Goal: Information Seeking & Learning: Learn about a topic

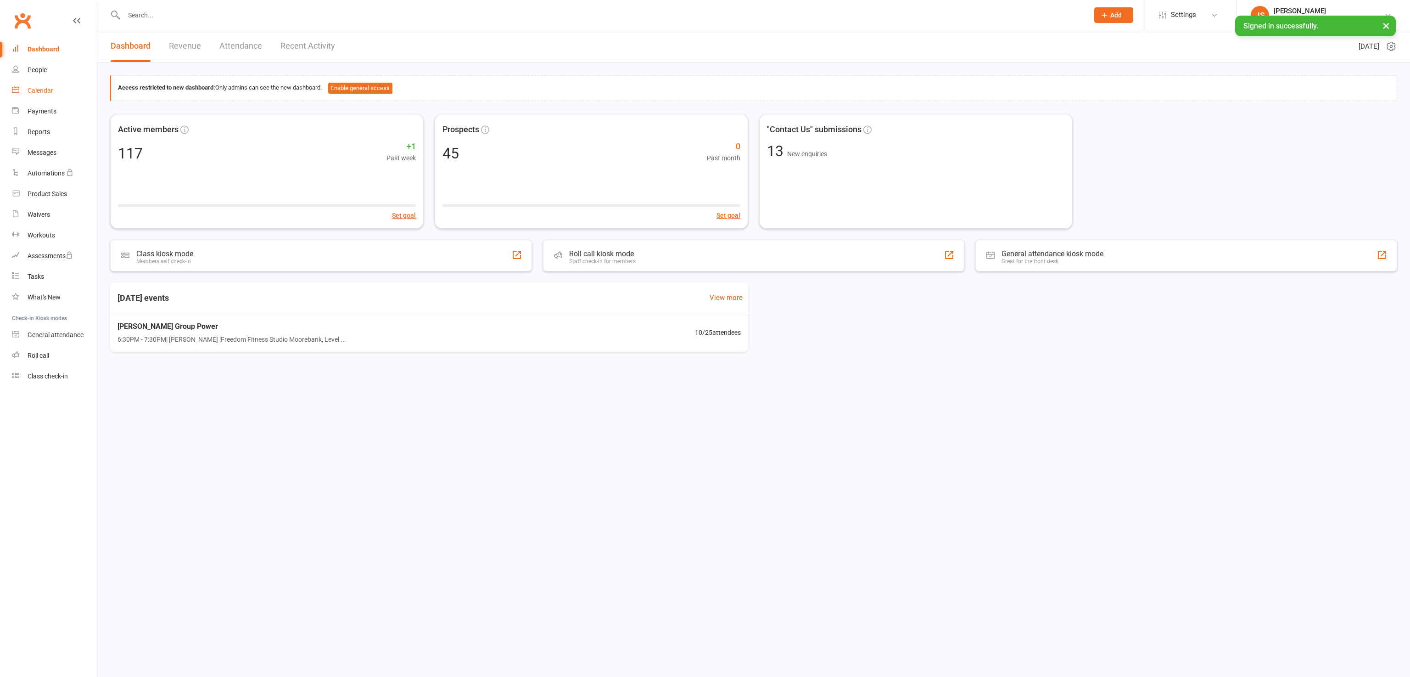
click at [35, 91] on div "Calendar" at bounding box center [41, 90] width 26 height 7
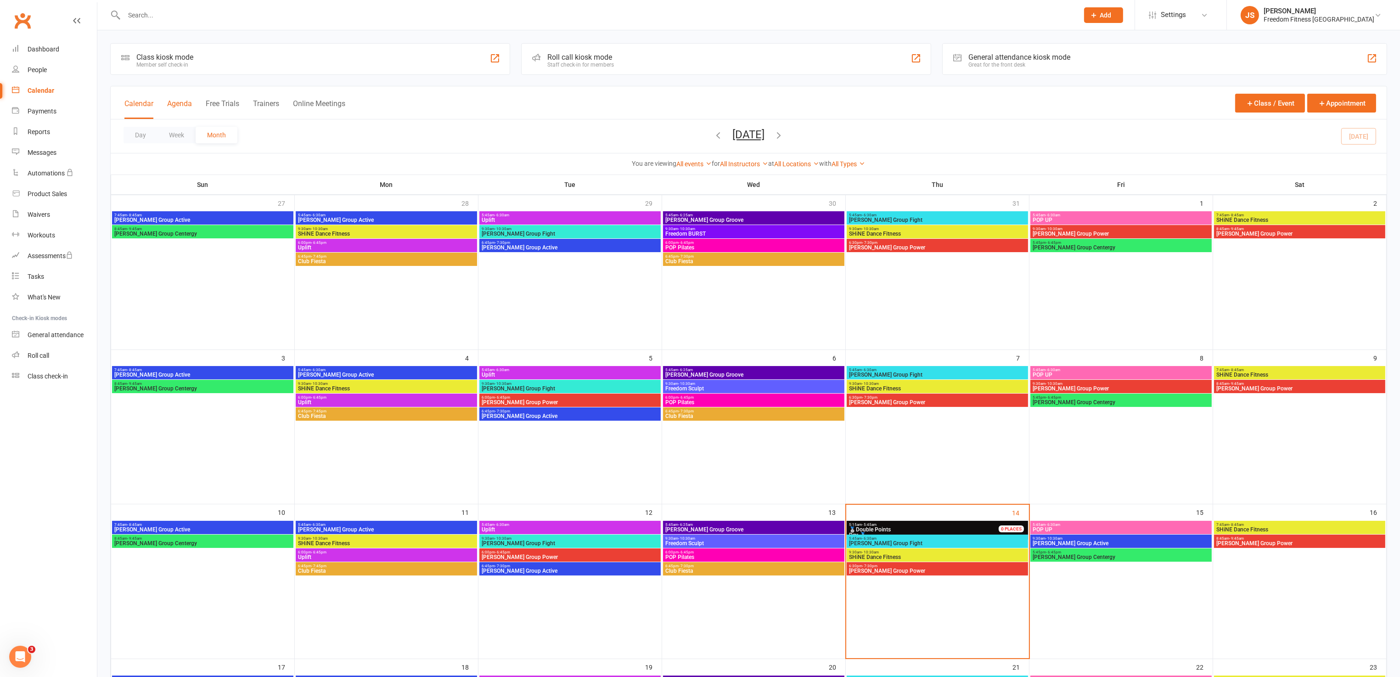
click at [168, 100] on button "Agenda" at bounding box center [179, 109] width 25 height 20
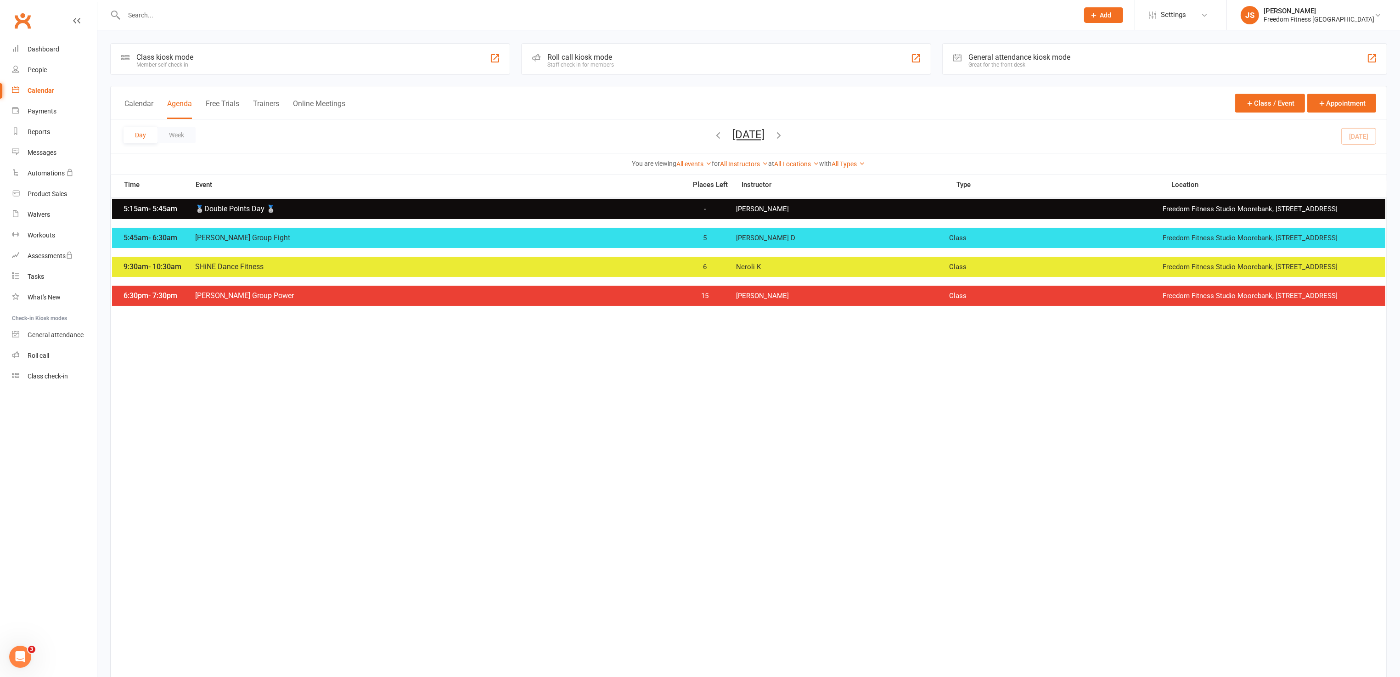
click at [717, 242] on span "5" at bounding box center [705, 238] width 48 height 9
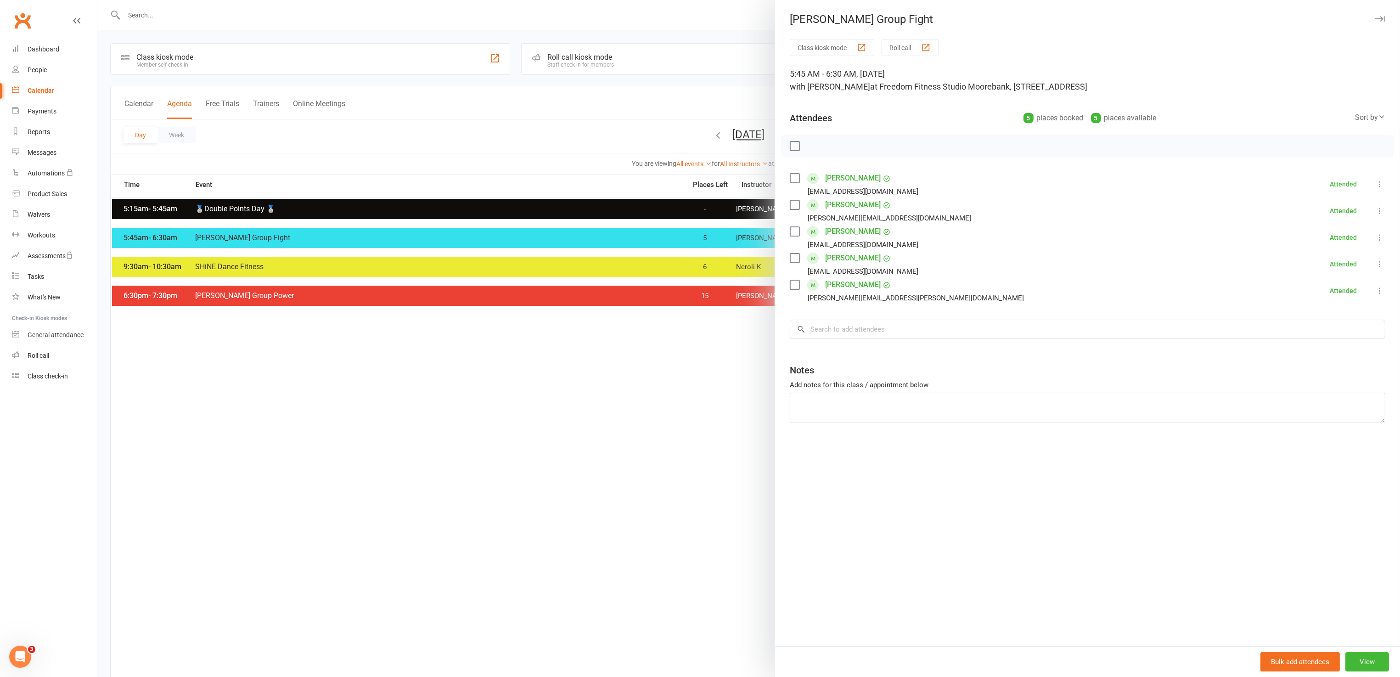
click at [1375, 18] on icon "button" at bounding box center [1380, 19] width 10 height 6
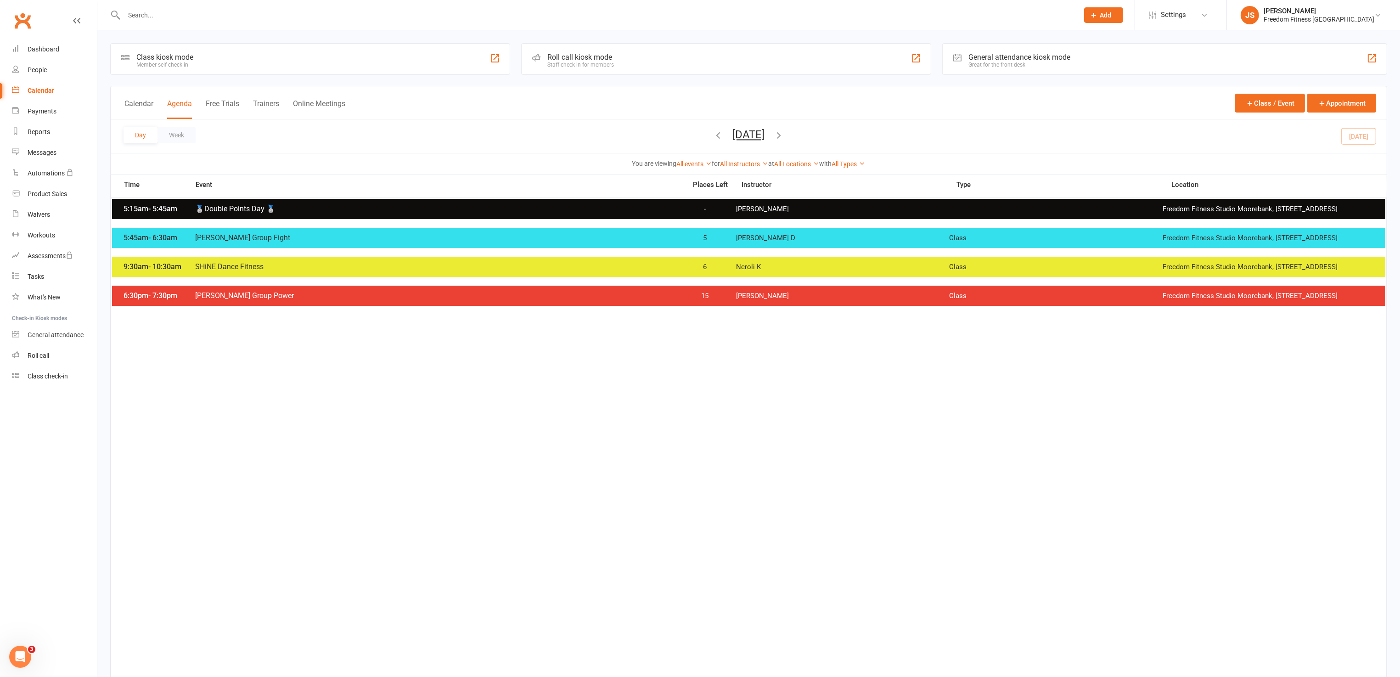
click at [894, 264] on div "9:30am - 10:30am SHiNE Dance Fitness 6 Neroli K Class Freedom Fitness Studio Mo…" at bounding box center [748, 267] width 1273 height 20
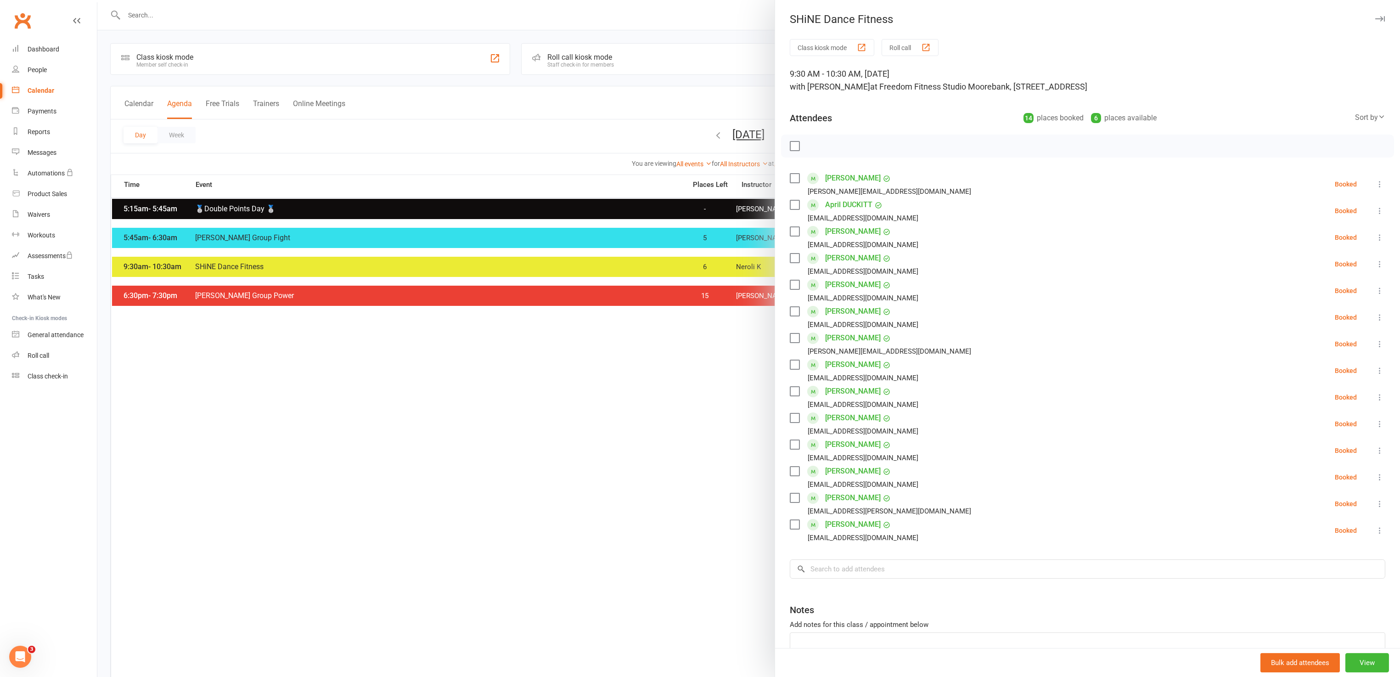
click at [1375, 19] on icon "button" at bounding box center [1380, 19] width 10 height 6
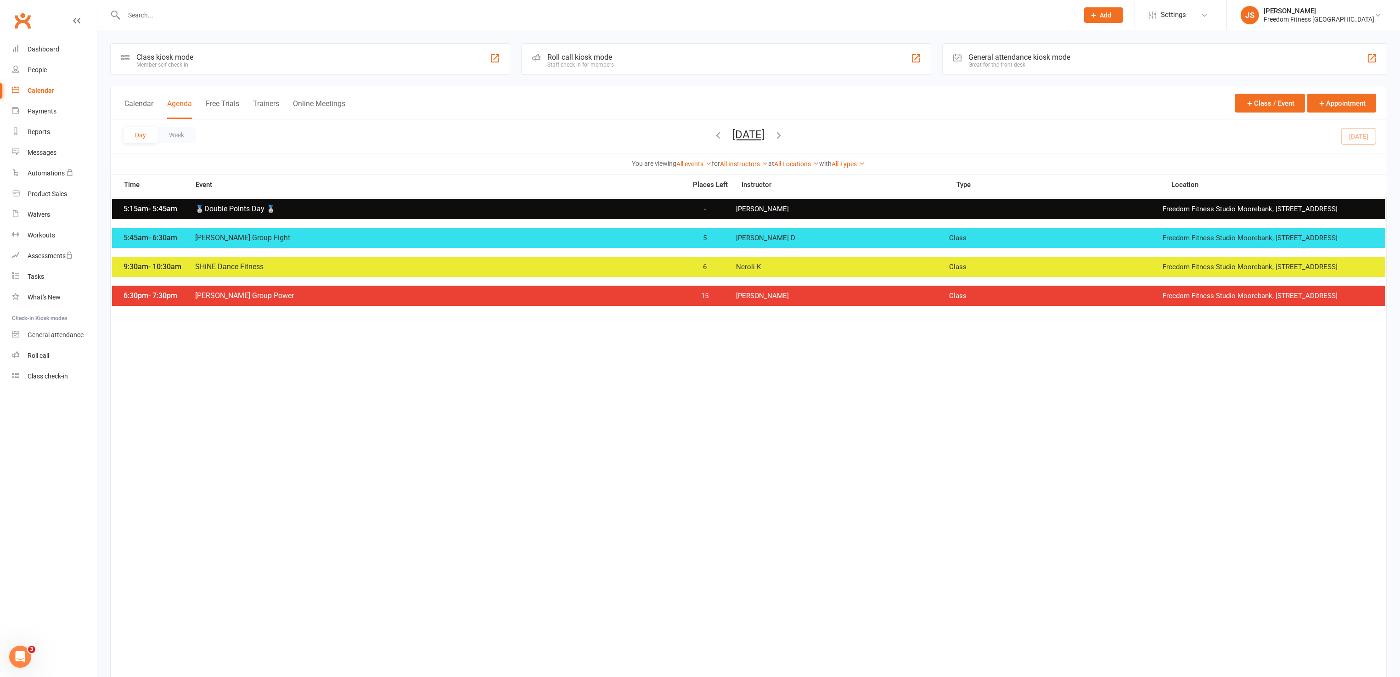
click at [860, 300] on span "[PERSON_NAME]" at bounding box center [842, 296] width 213 height 9
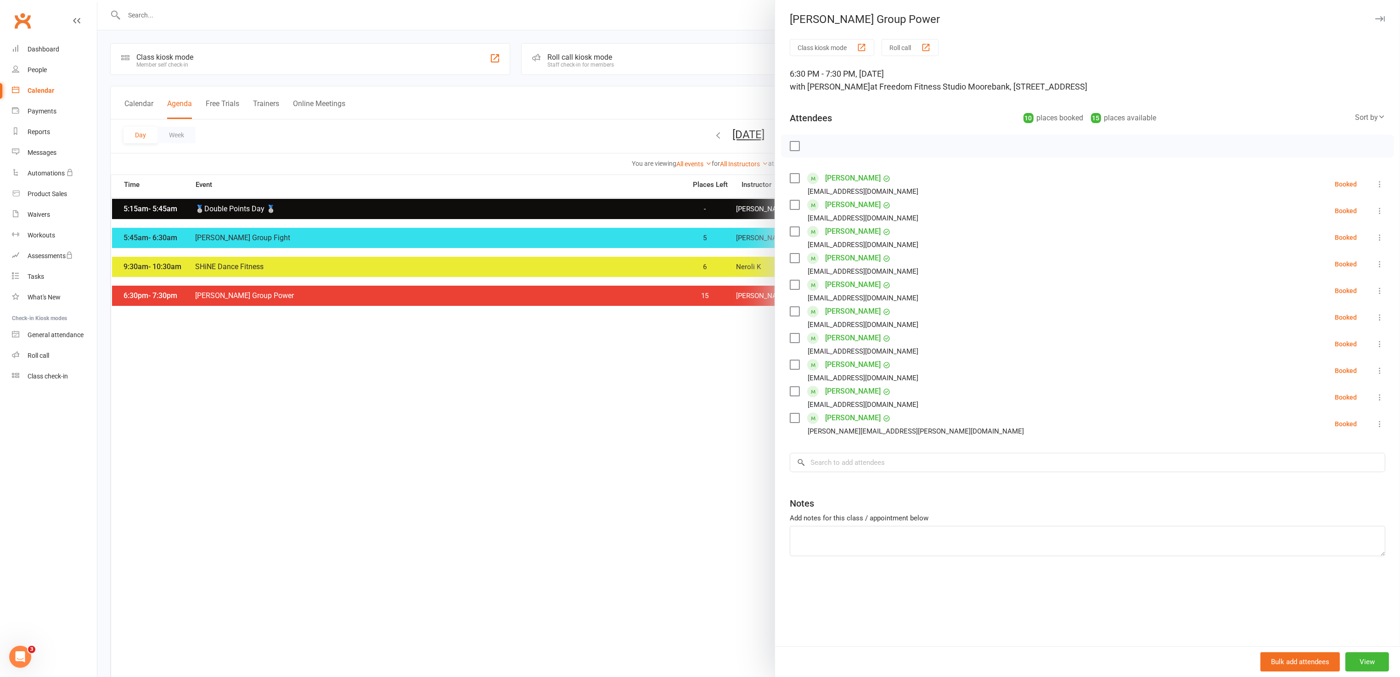
click at [1375, 19] on icon "button" at bounding box center [1380, 19] width 10 height 6
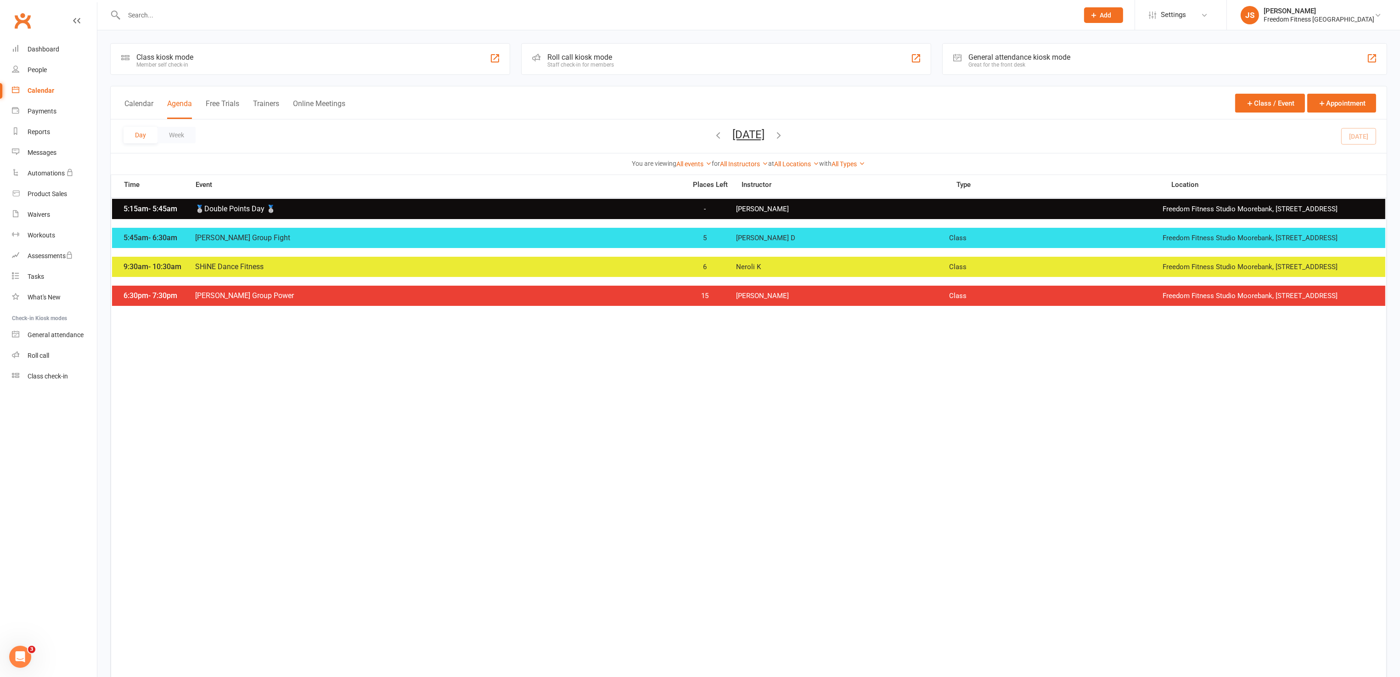
click at [746, 293] on div "6:30pm - 7:30pm [PERSON_NAME] Group Power 15 [PERSON_NAME] A Class Freedom Fitn…" at bounding box center [748, 296] width 1273 height 20
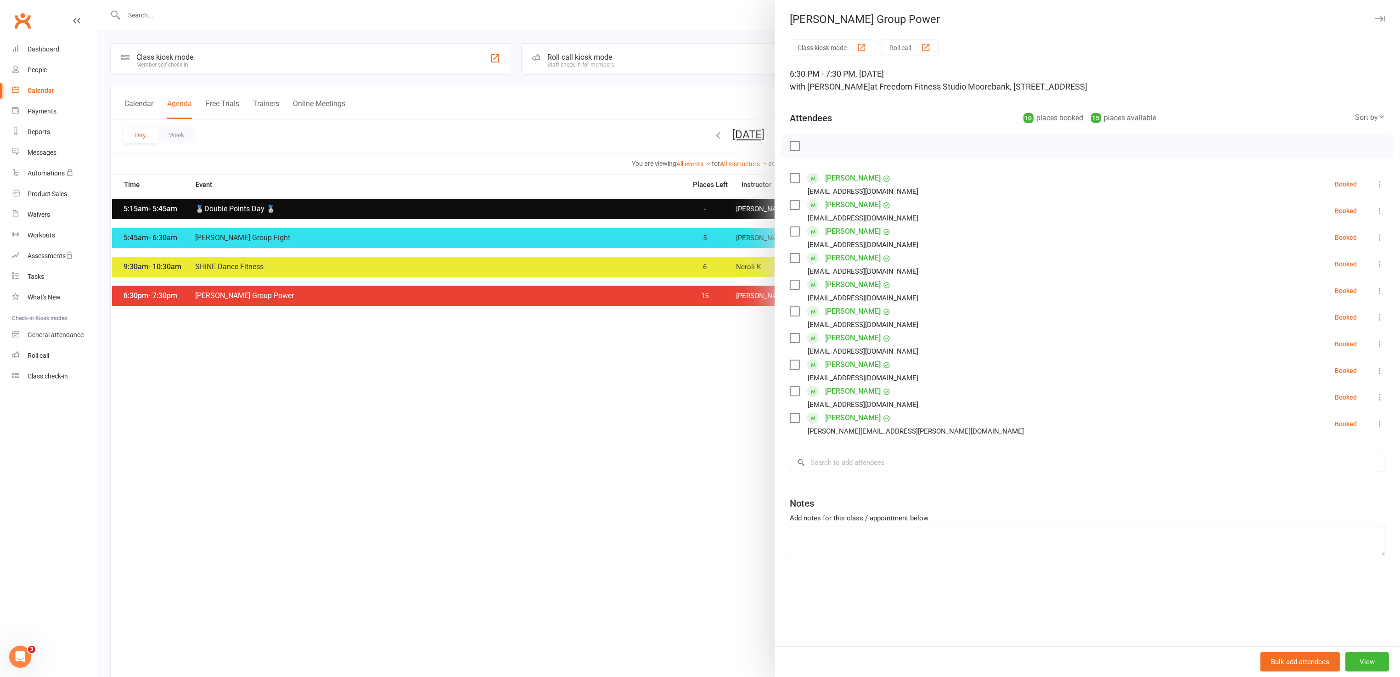
click at [1374, 13] on button "button" at bounding box center [1379, 18] width 11 height 11
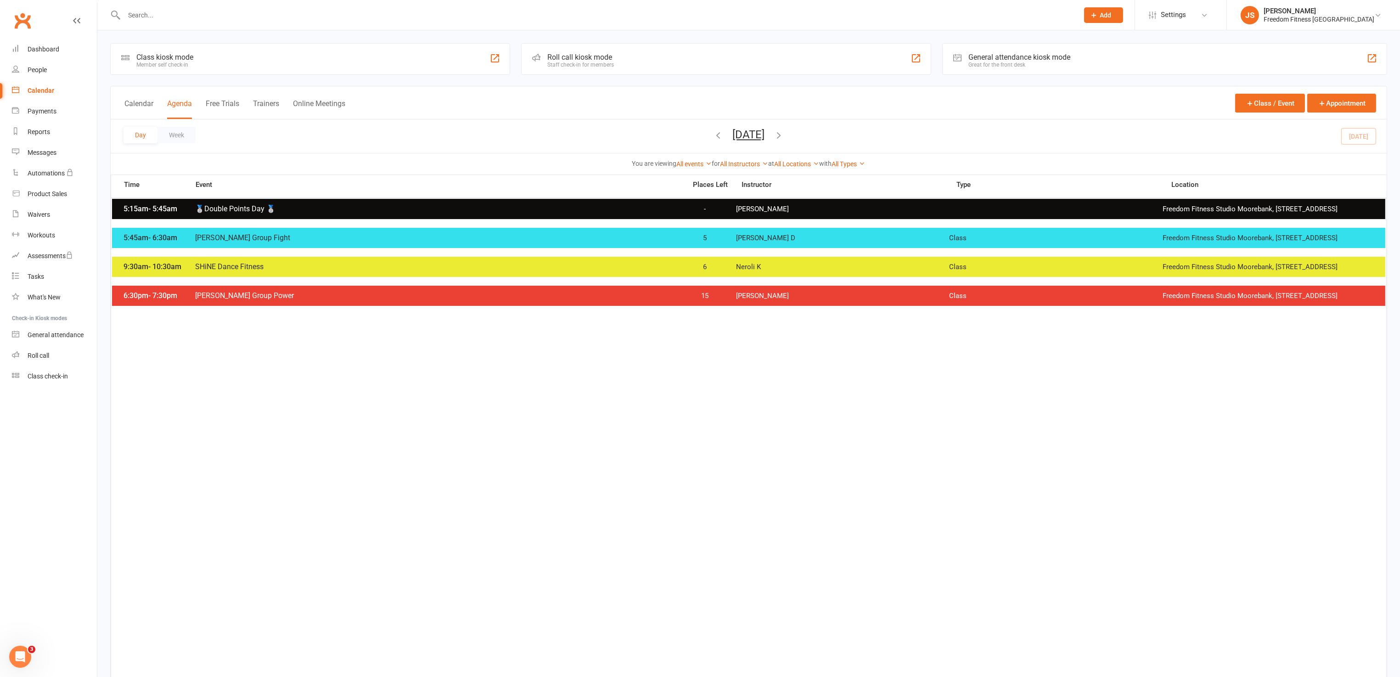
click at [784, 134] on icon "button" at bounding box center [779, 135] width 10 height 10
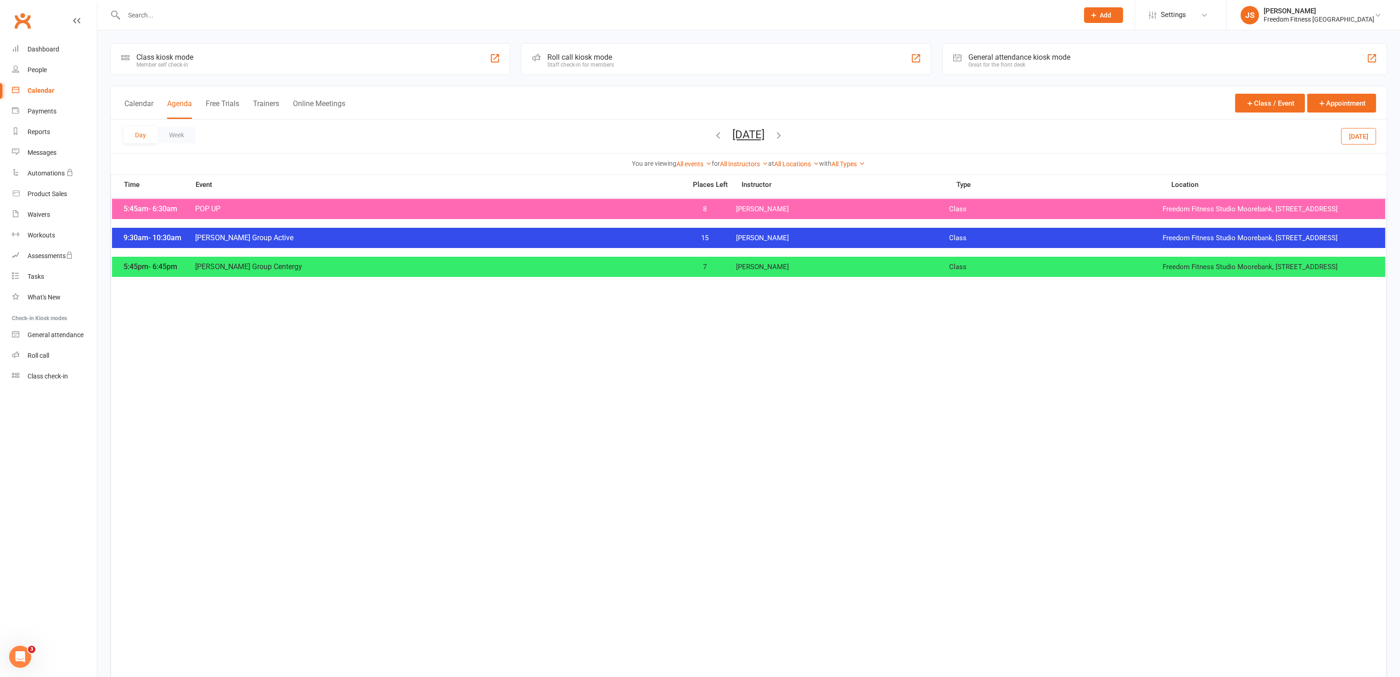
click at [743, 213] on span "[PERSON_NAME]" at bounding box center [842, 209] width 213 height 9
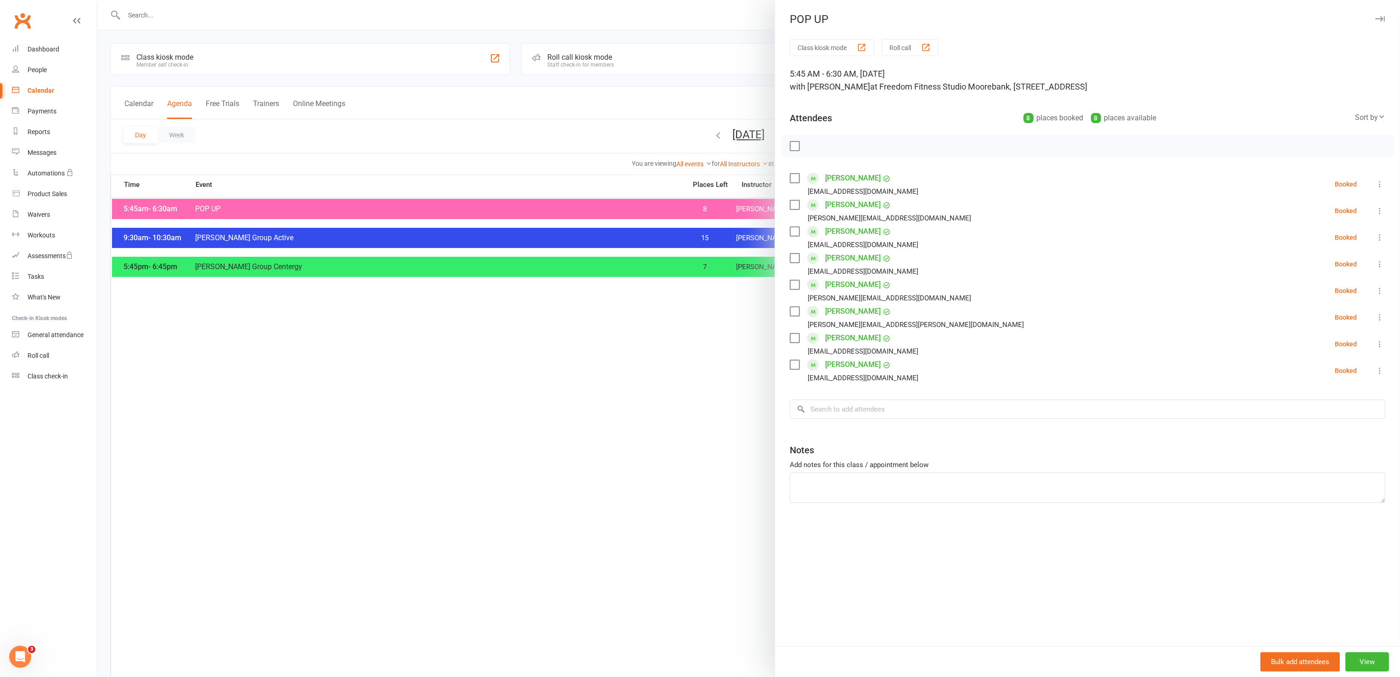
click at [1375, 16] on icon "button" at bounding box center [1380, 19] width 10 height 6
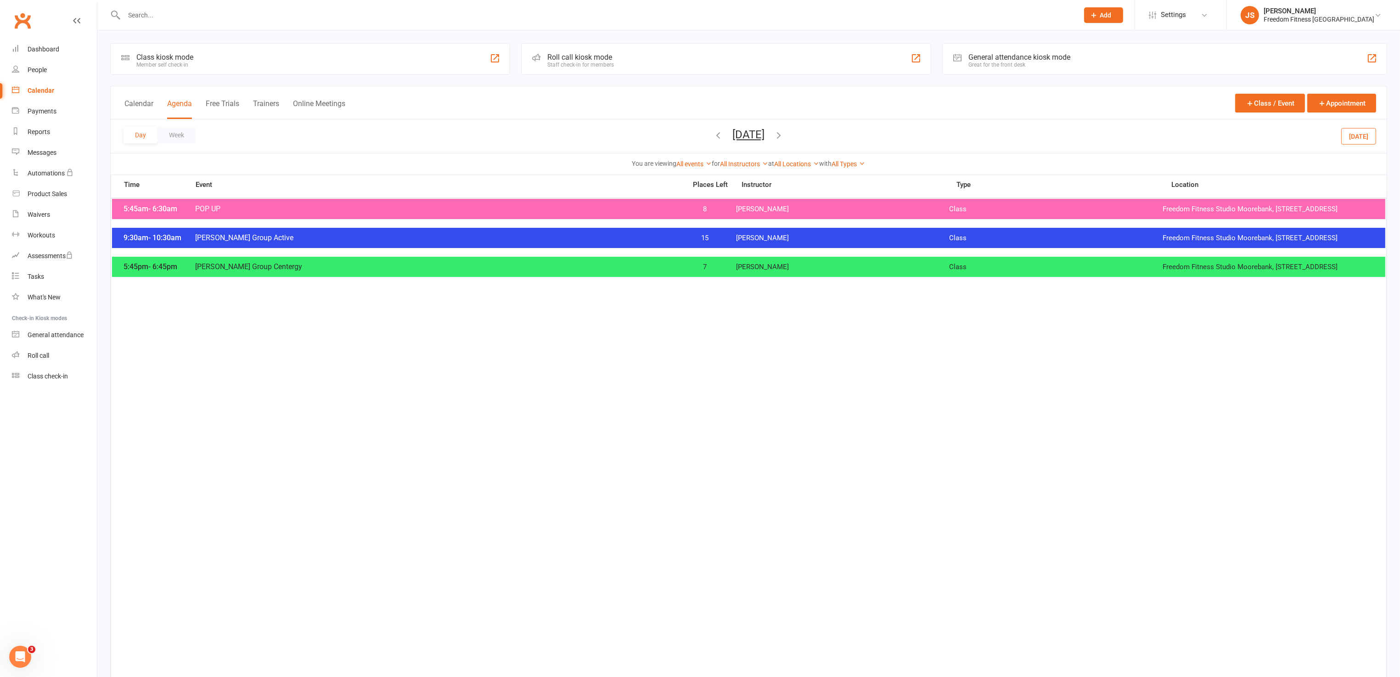
click at [757, 242] on span "[PERSON_NAME]" at bounding box center [842, 238] width 213 height 9
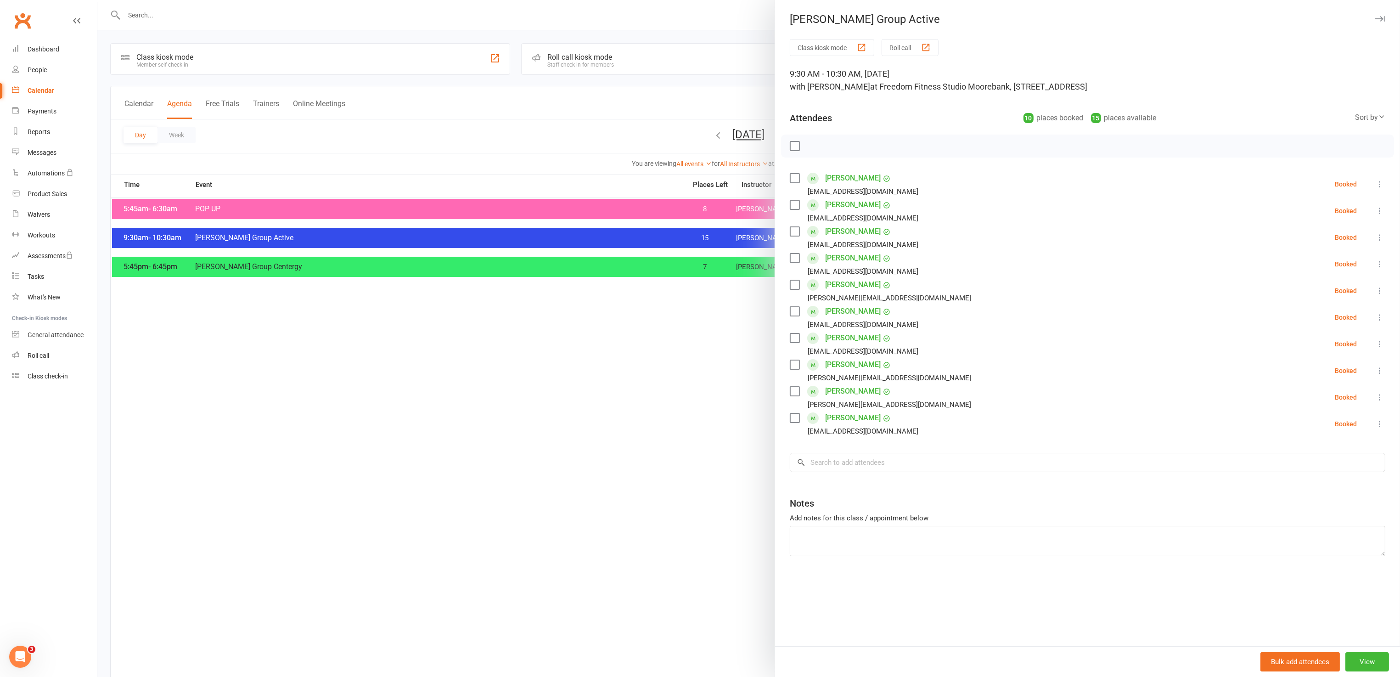
drag, startPoint x: 1369, startPoint y: 20, endPoint x: 1222, endPoint y: 76, distance: 156.6
click at [1375, 20] on icon "button" at bounding box center [1380, 19] width 10 height 6
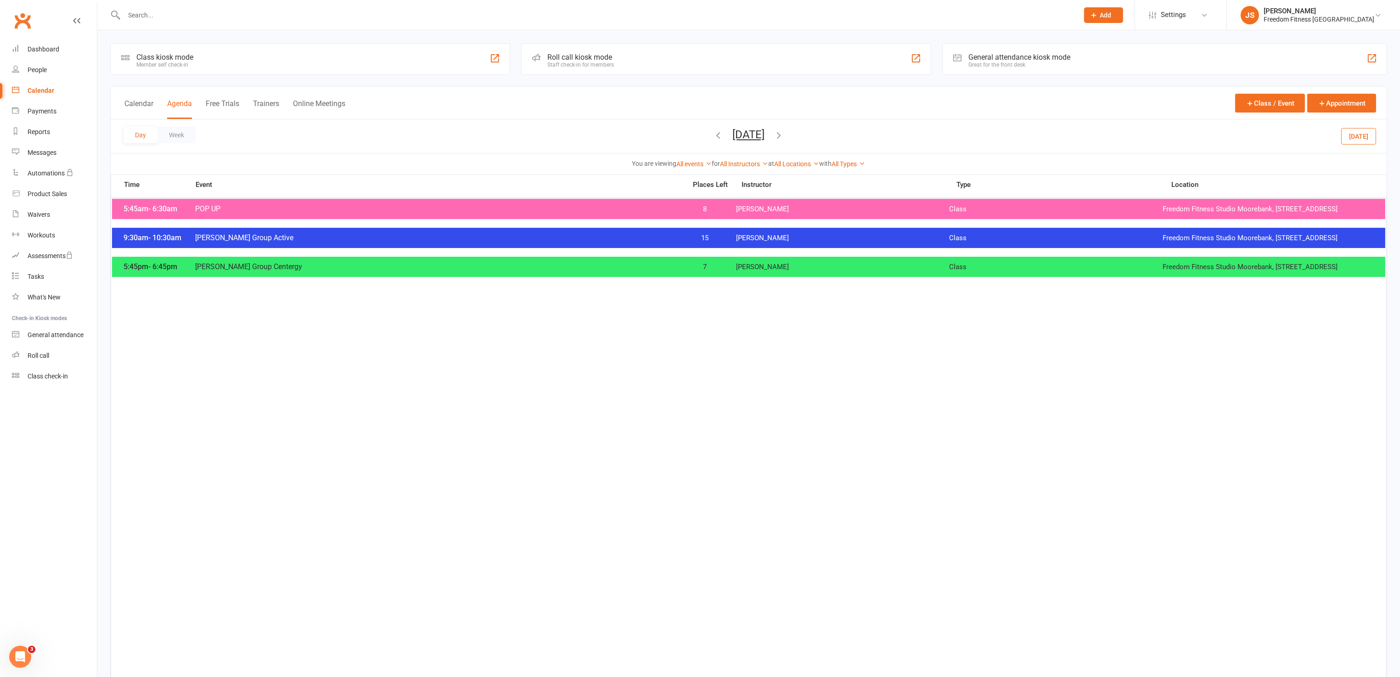
click at [814, 271] on span "[PERSON_NAME]" at bounding box center [842, 267] width 213 height 9
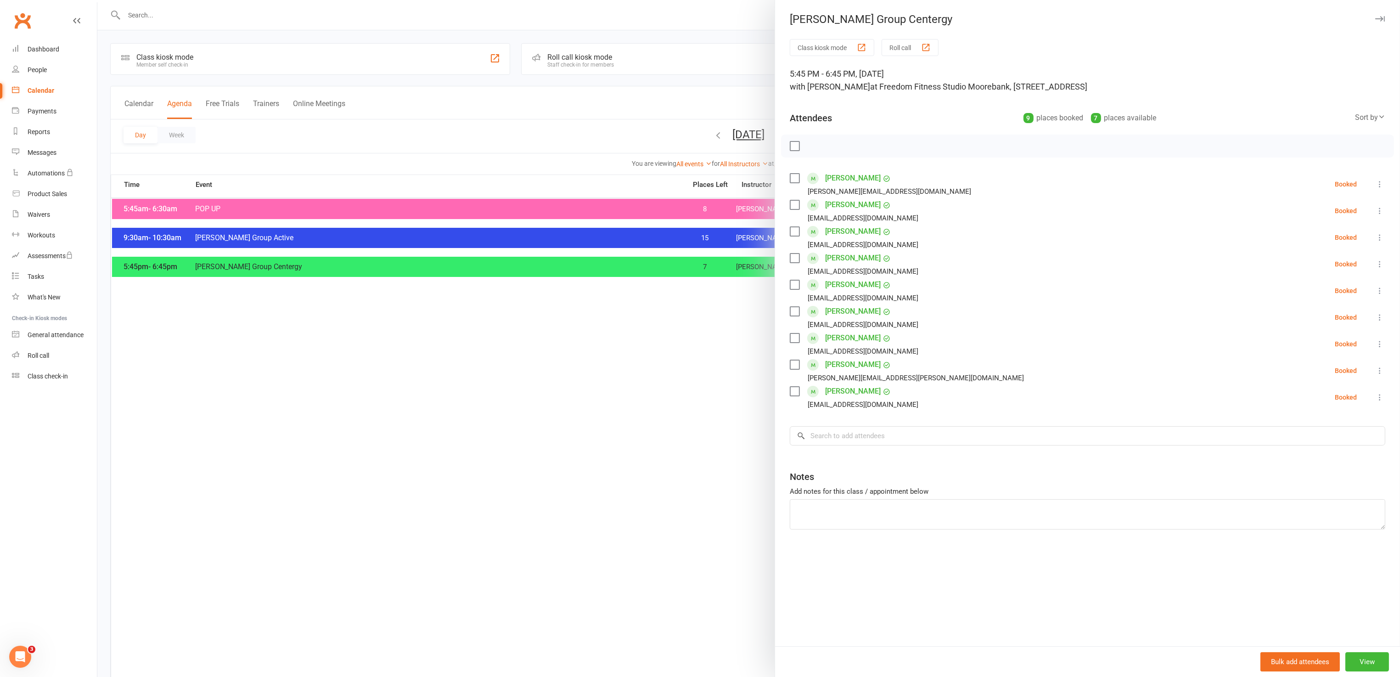
click at [1375, 19] on icon "button" at bounding box center [1380, 19] width 10 height 6
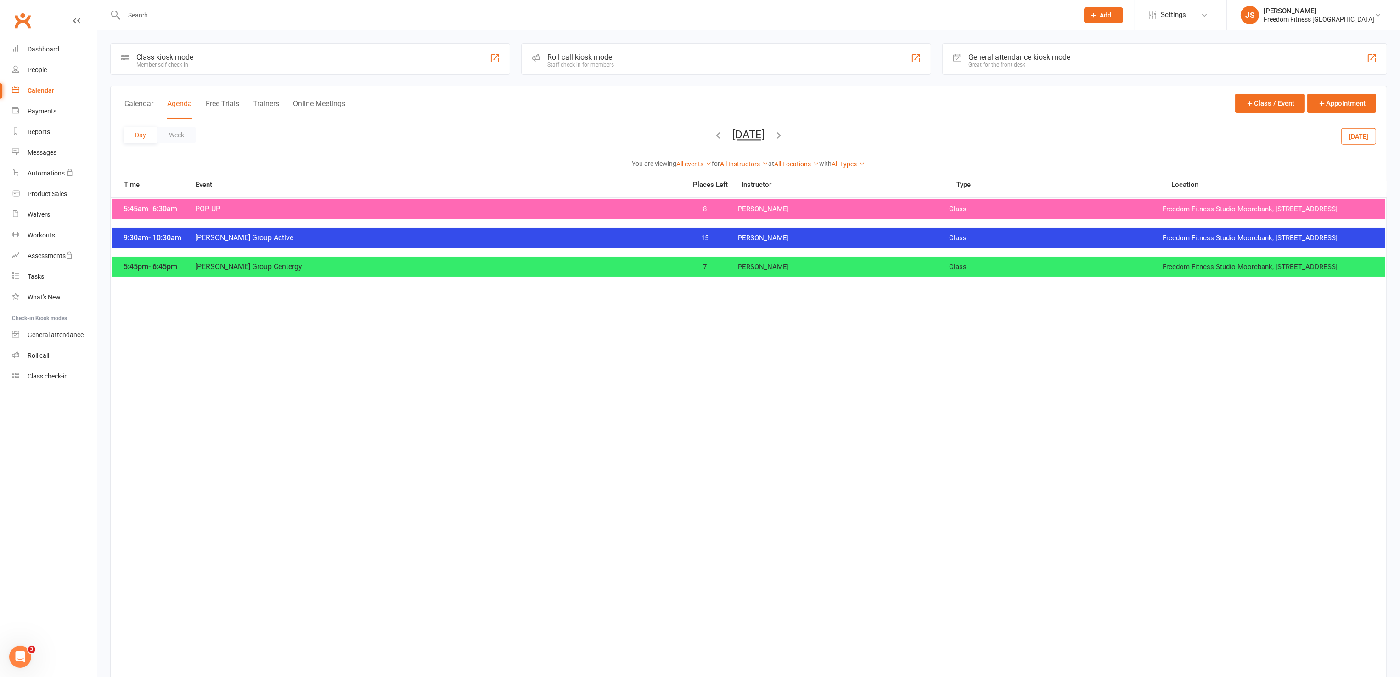
click at [784, 131] on icon "button" at bounding box center [779, 135] width 10 height 10
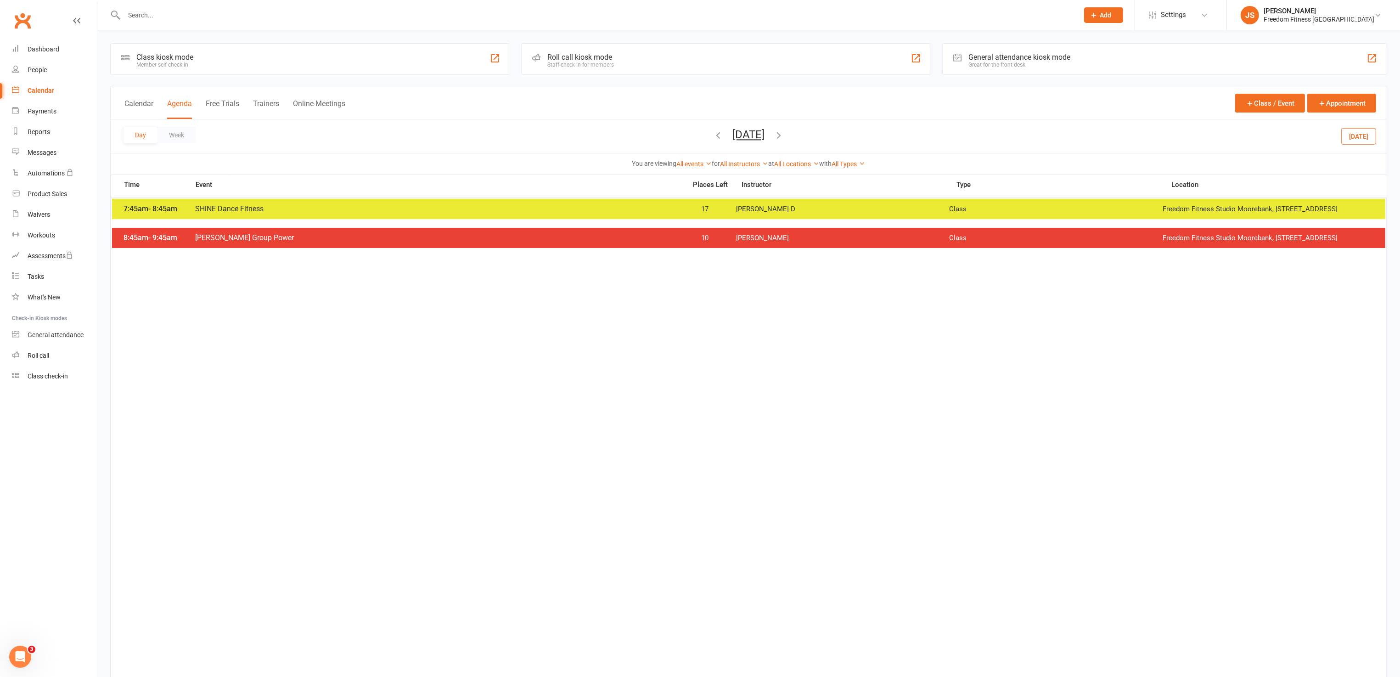
click at [785, 210] on div "7:45am - 8:45am SHiNE Dance Fitness 17 [PERSON_NAME] D Class Freedom Fitness St…" at bounding box center [748, 209] width 1273 height 20
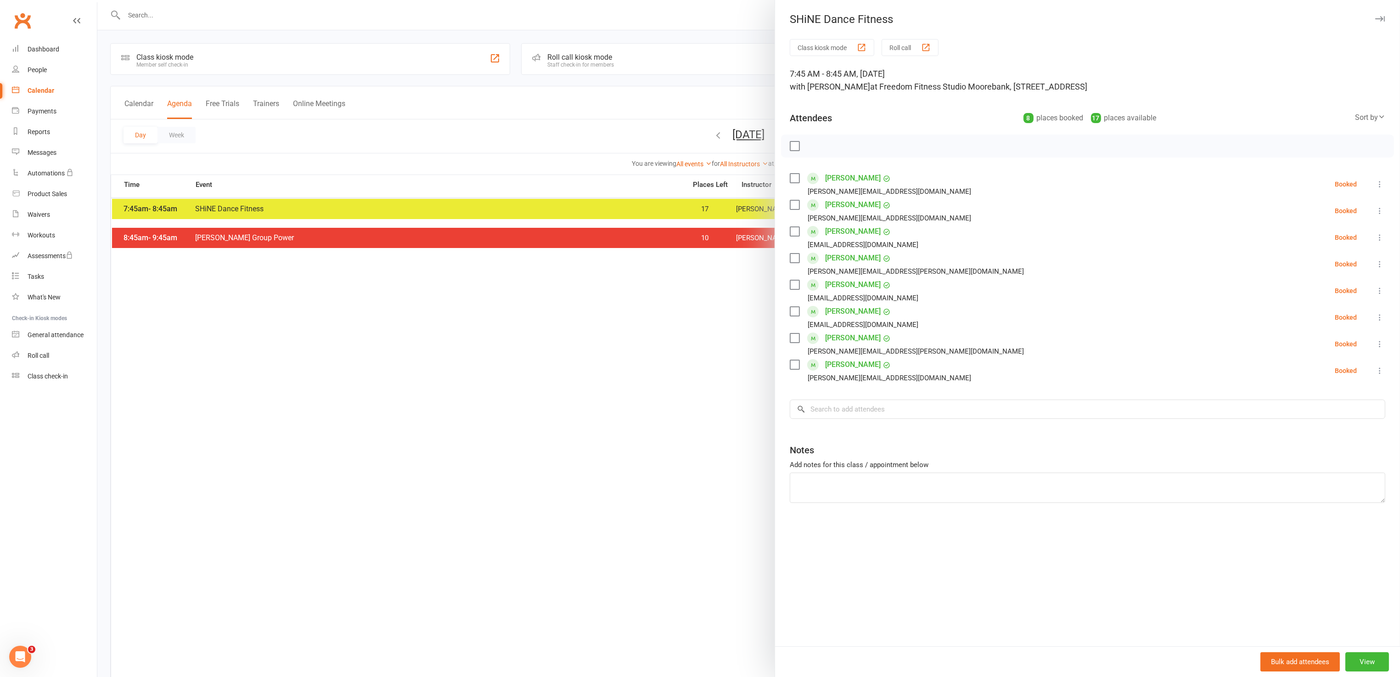
click at [1375, 17] on icon "button" at bounding box center [1380, 19] width 10 height 6
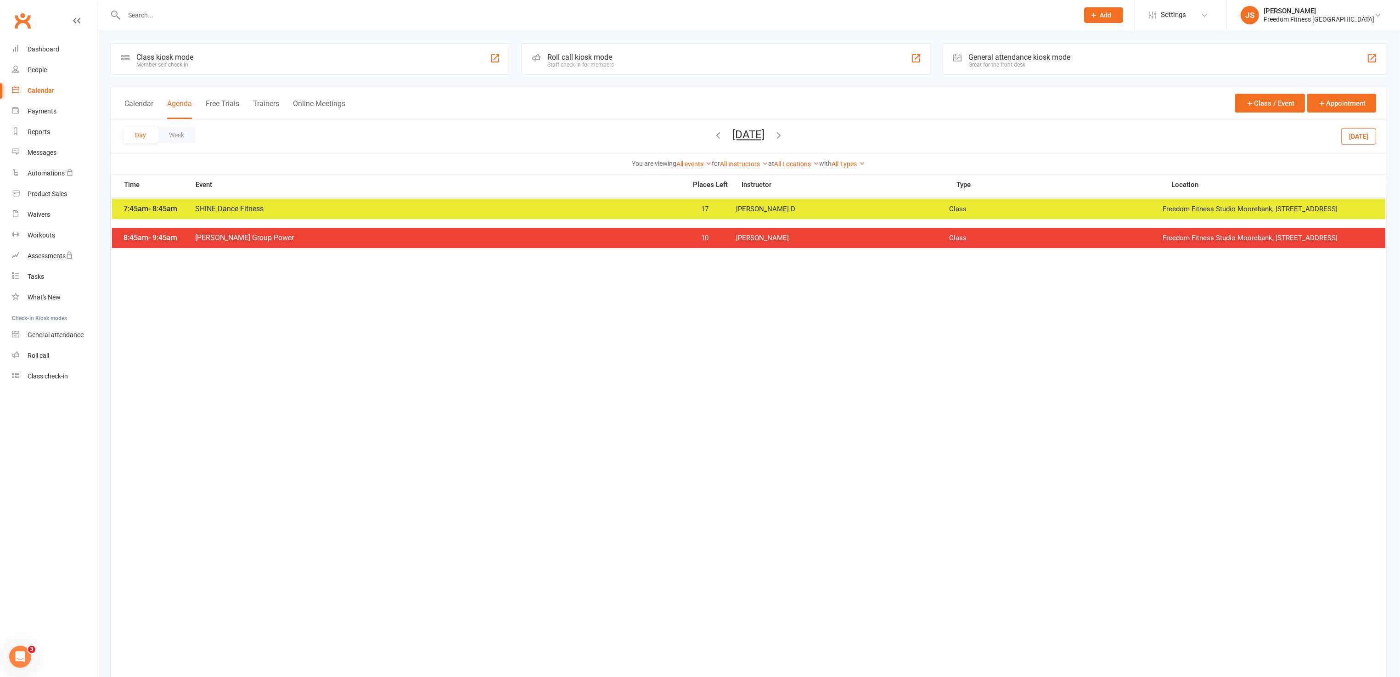
click at [976, 242] on span "Class" at bounding box center [1055, 238] width 213 height 9
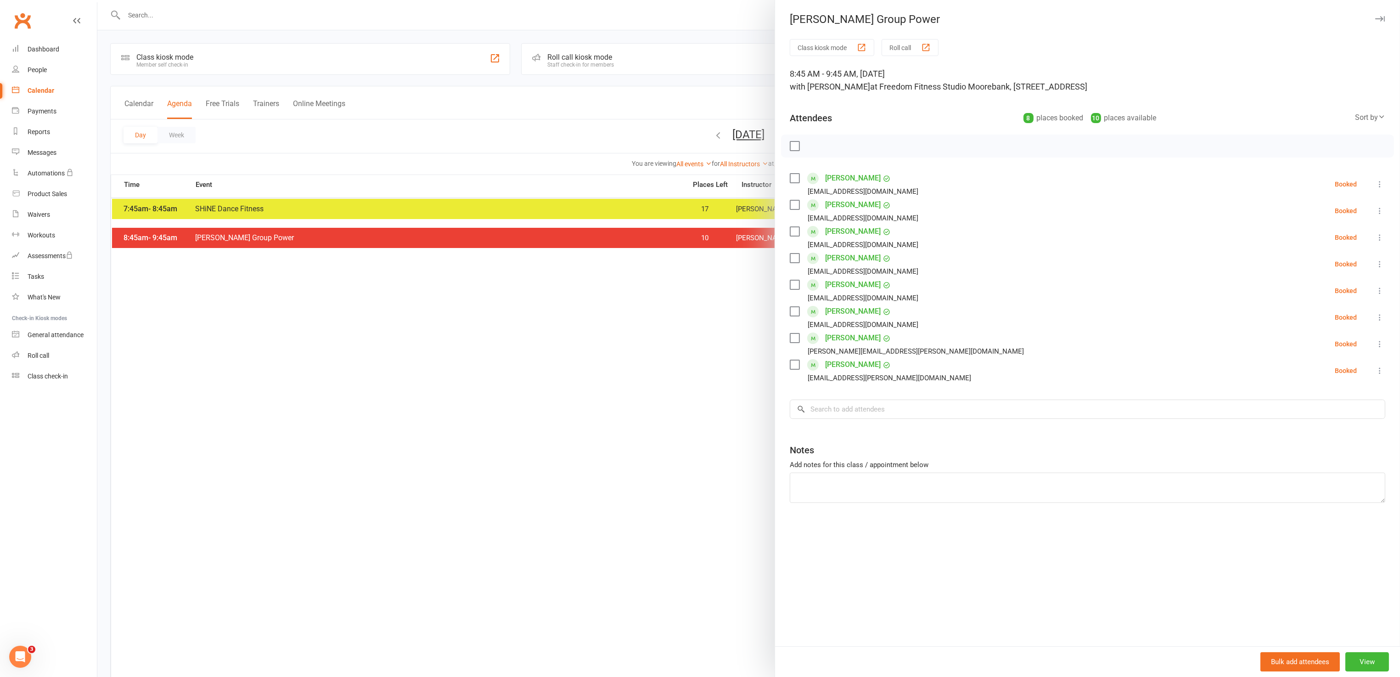
click at [1375, 19] on icon "button" at bounding box center [1380, 19] width 10 height 6
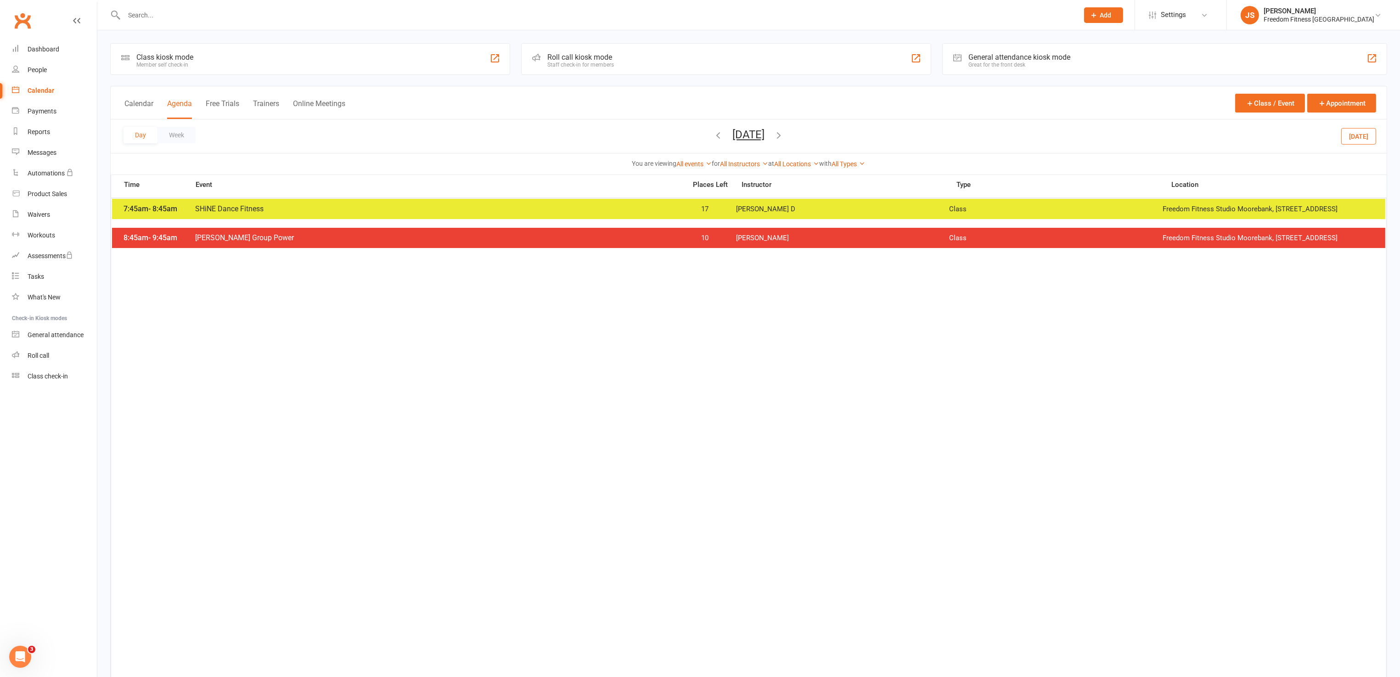
click at [784, 131] on icon "button" at bounding box center [779, 135] width 10 height 10
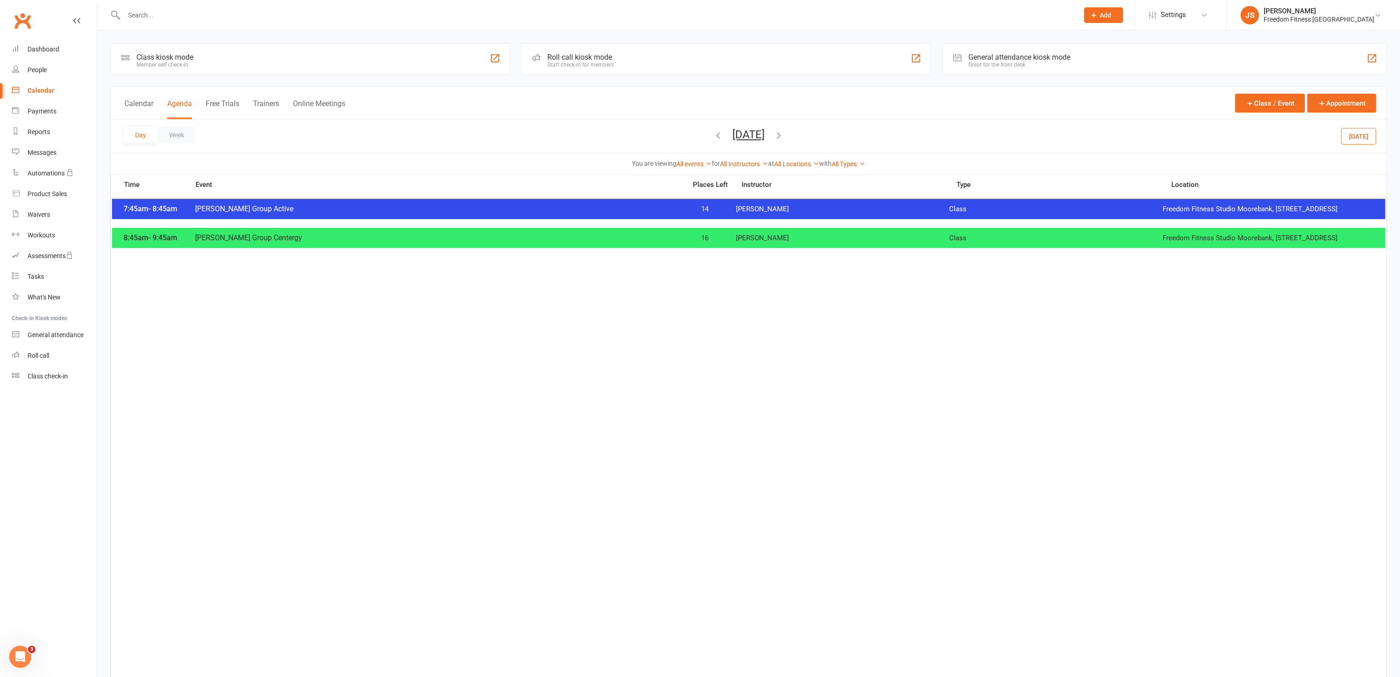
click at [790, 213] on span "[PERSON_NAME]" at bounding box center [842, 209] width 213 height 9
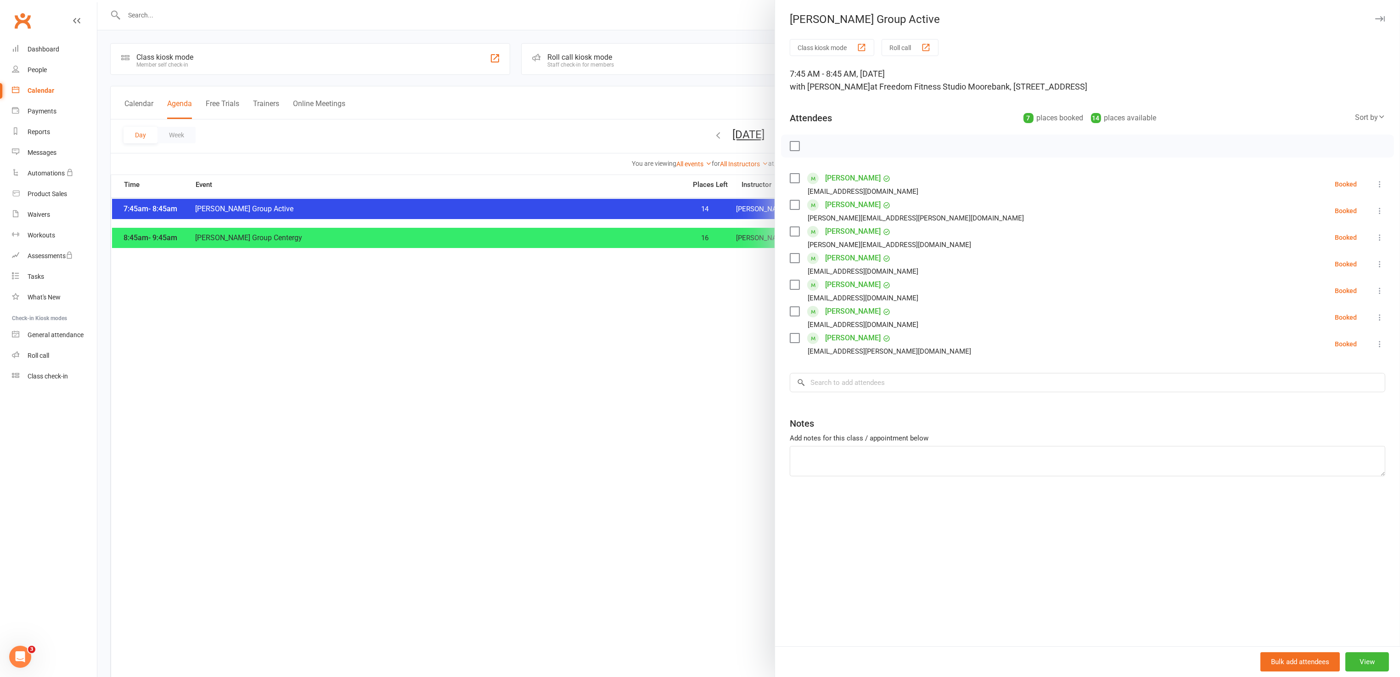
click at [1375, 18] on icon "button" at bounding box center [1380, 19] width 10 height 6
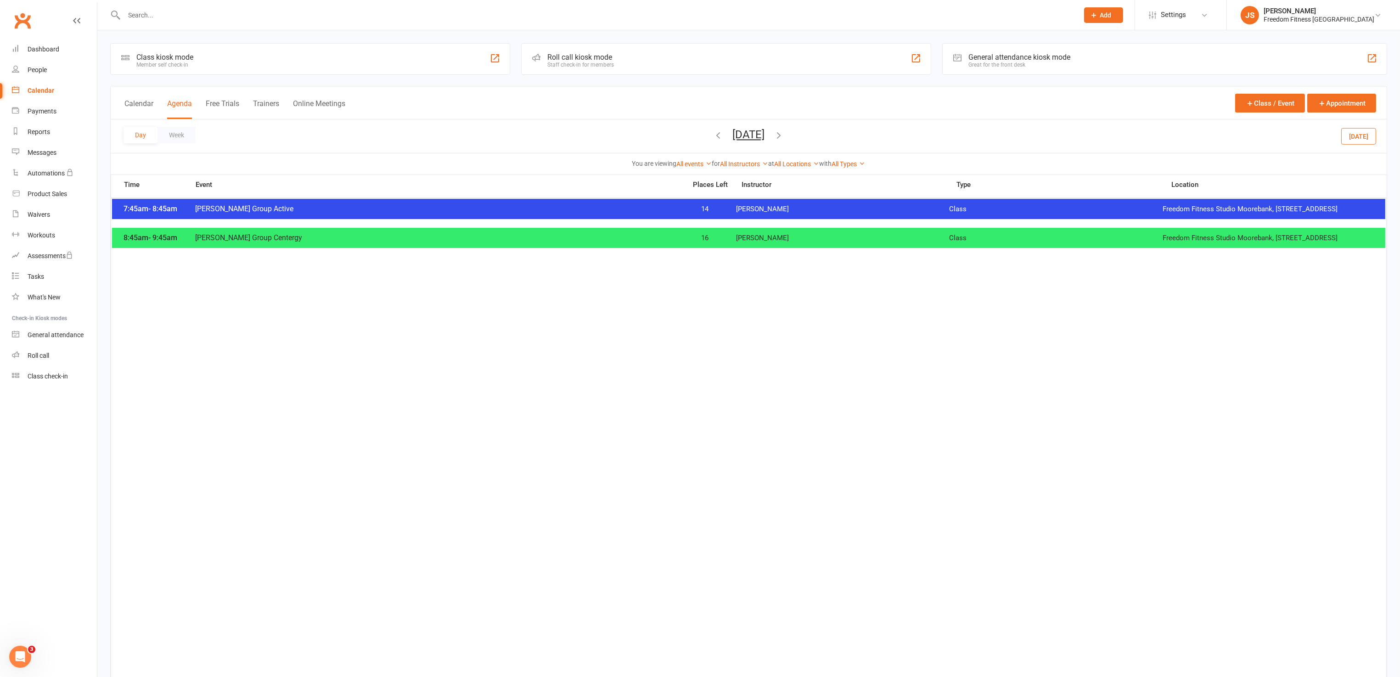
click at [902, 242] on span "[PERSON_NAME]" at bounding box center [842, 238] width 213 height 9
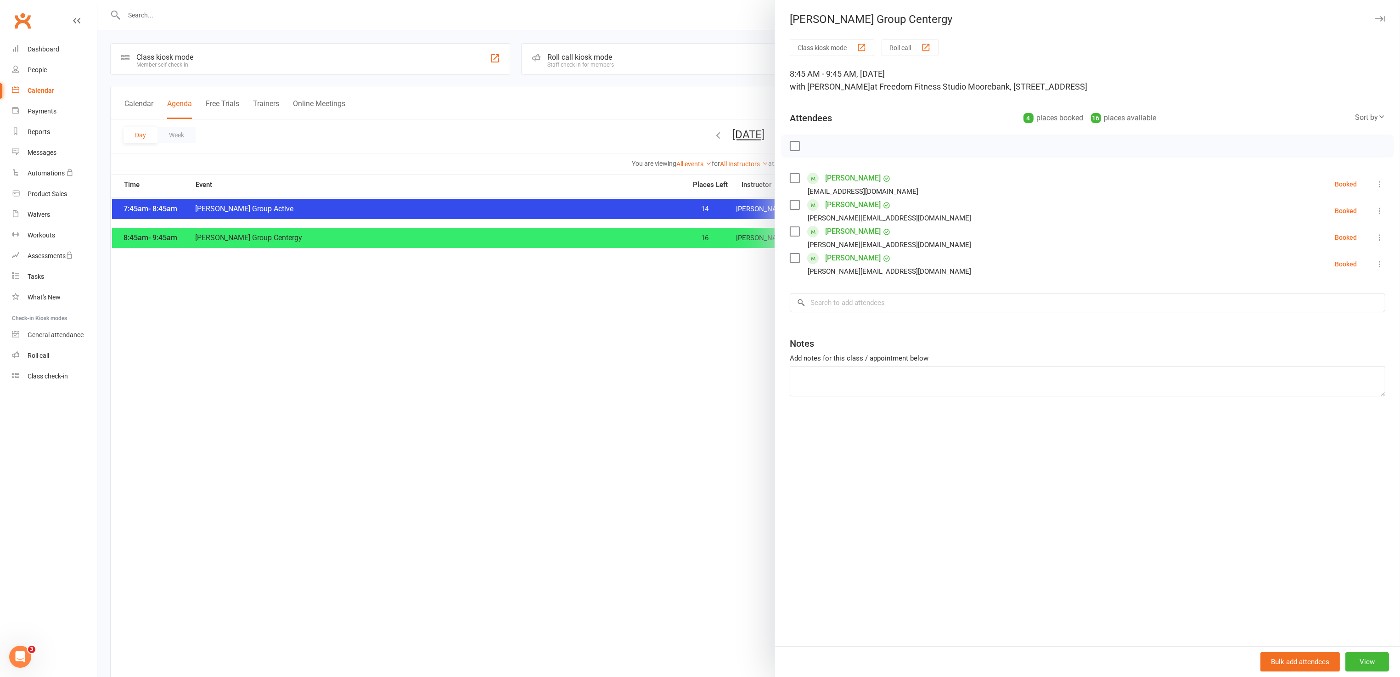
click at [1374, 17] on div "[PERSON_NAME] Group Centergy Class kiosk mode Roll call 8:45 AM - 9:45 AM, [DAT…" at bounding box center [1086, 338] width 625 height 677
click at [1375, 18] on icon "button" at bounding box center [1380, 19] width 10 height 6
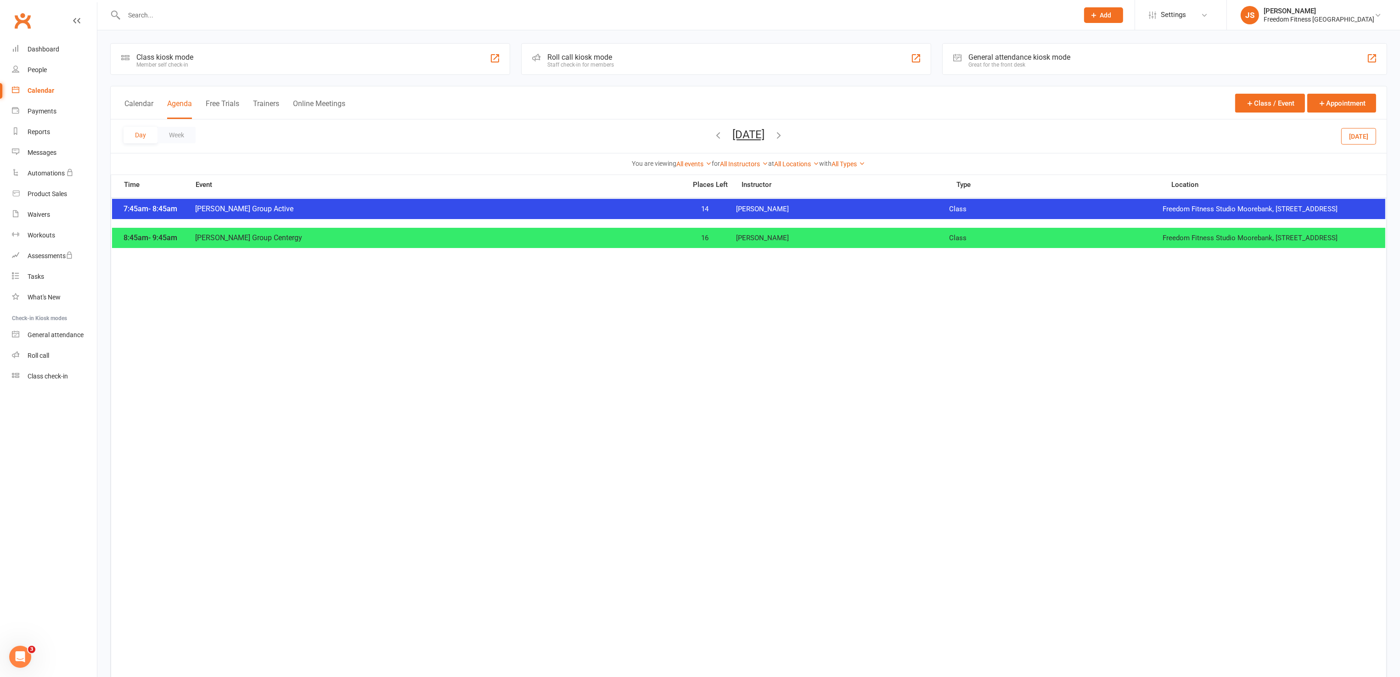
click at [1348, 139] on button "[DATE]" at bounding box center [1358, 136] width 35 height 17
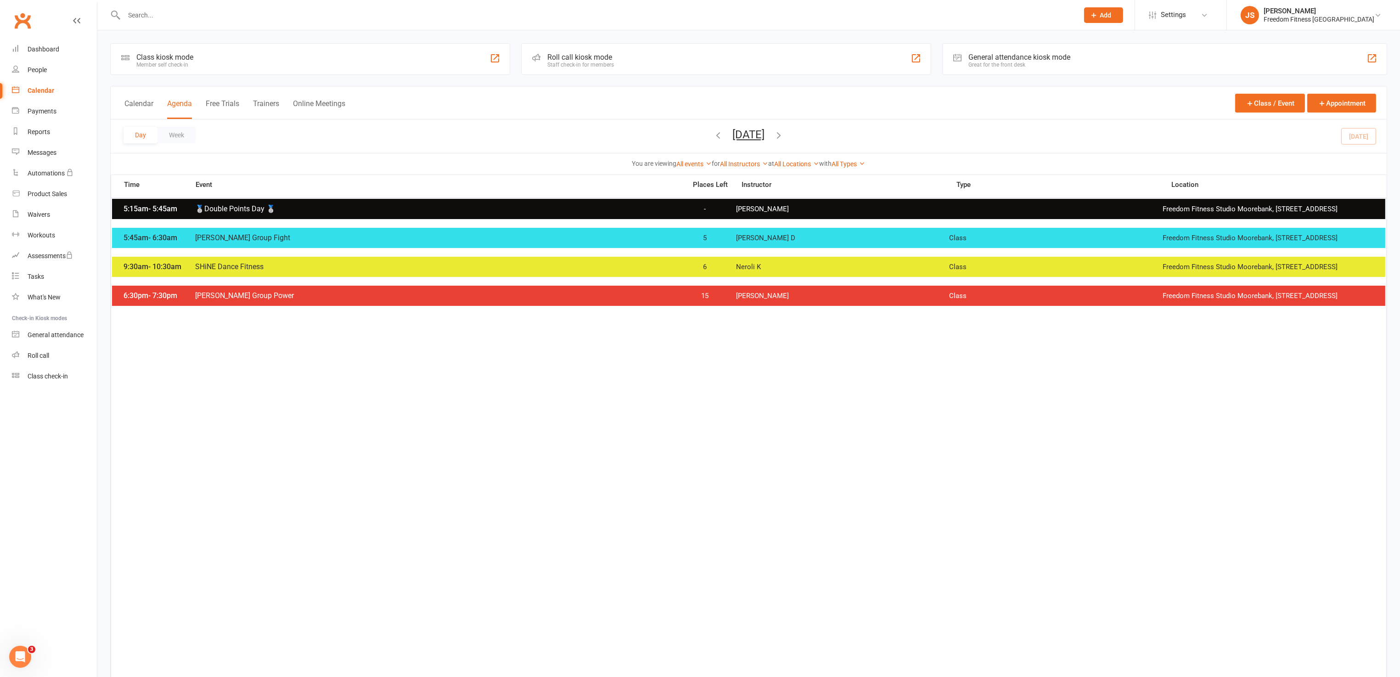
click at [765, 136] on button "[DATE]" at bounding box center [749, 134] width 32 height 13
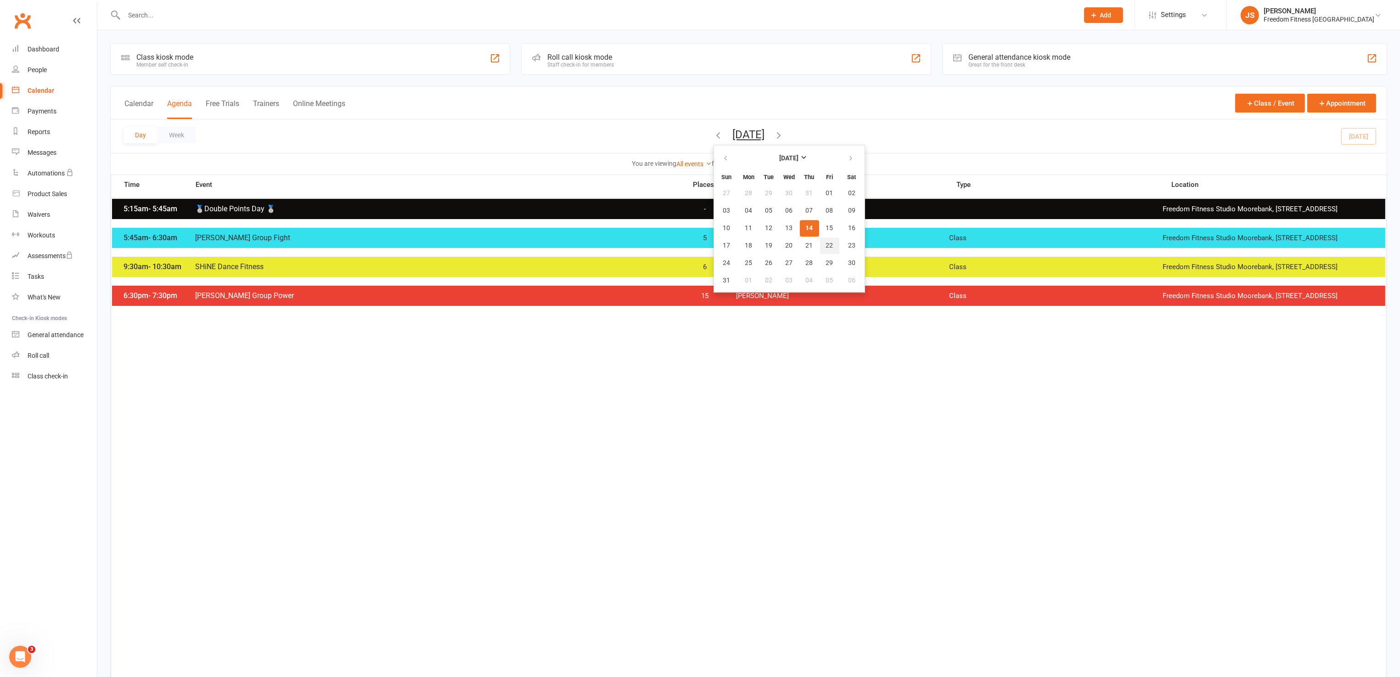
click at [826, 245] on span "22" at bounding box center [829, 245] width 7 height 7
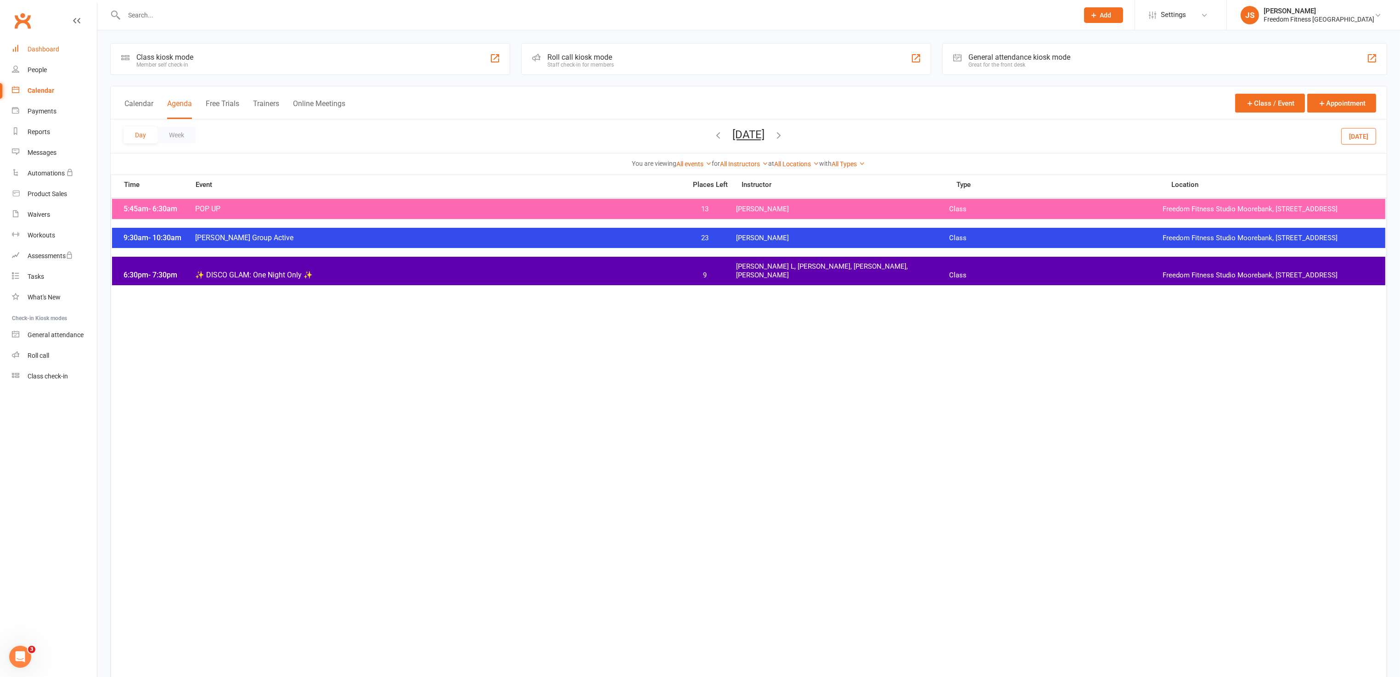
drag, startPoint x: 36, startPoint y: 50, endPoint x: 224, endPoint y: 125, distance: 201.5
click at [36, 50] on div "Dashboard" at bounding box center [44, 48] width 32 height 7
